Goal: Find specific page/section: Find specific page/section

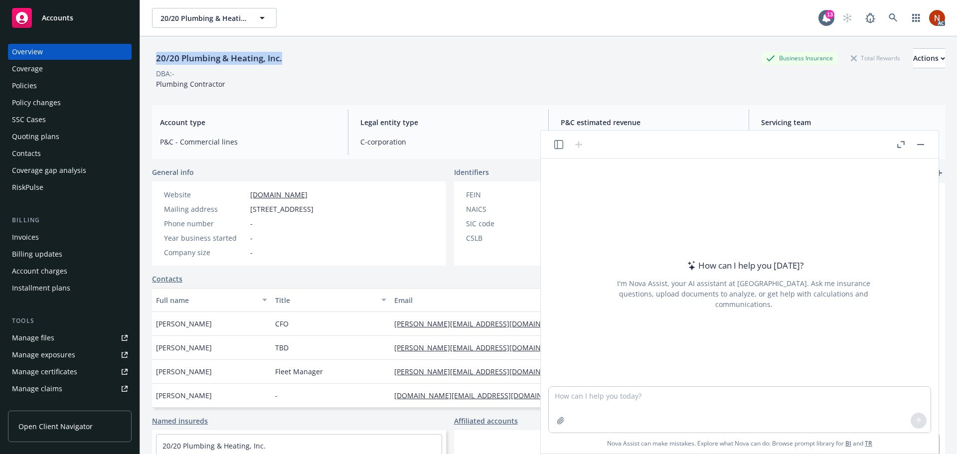
drag, startPoint x: 246, startPoint y: 57, endPoint x: 156, endPoint y: 60, distance: 90.3
click at [156, 60] on div "20/20 Plumbing & Heating, Inc. Business Insurance Total Rewards Actions" at bounding box center [548, 58] width 793 height 20
copy div "20/20 Plumbing & Heating, Inc."
